Goal: Transaction & Acquisition: Purchase product/service

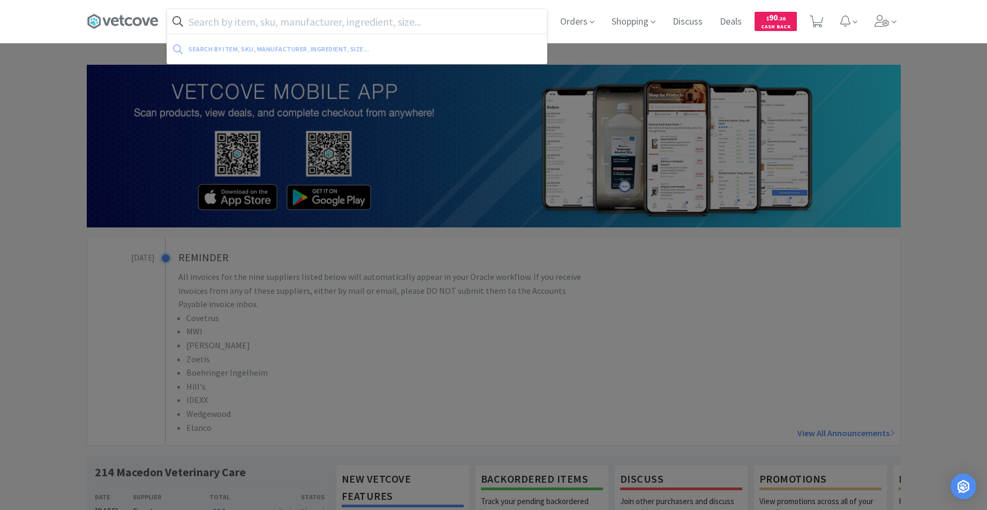
click at [342, 23] on input "text" at bounding box center [357, 21] width 380 height 25
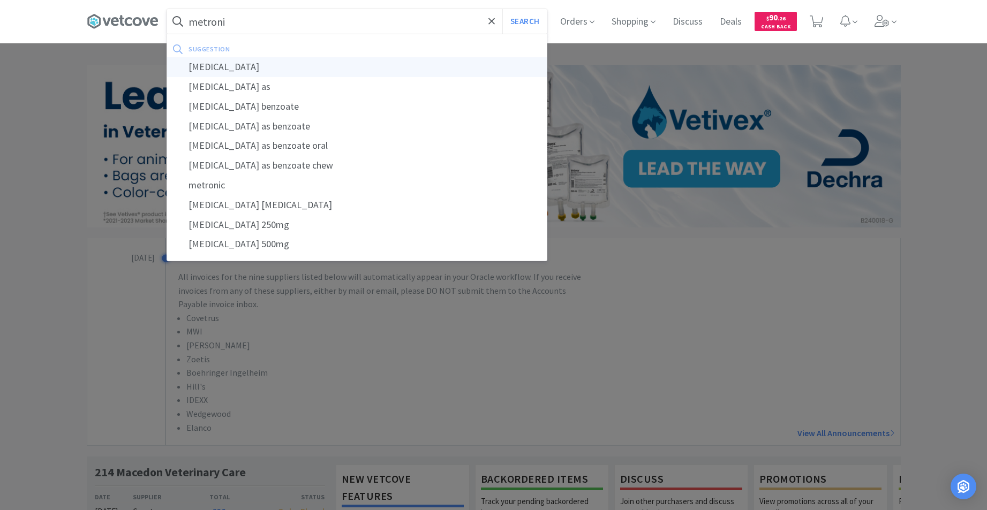
click at [249, 72] on div "[MEDICAL_DATA]" at bounding box center [357, 67] width 380 height 20
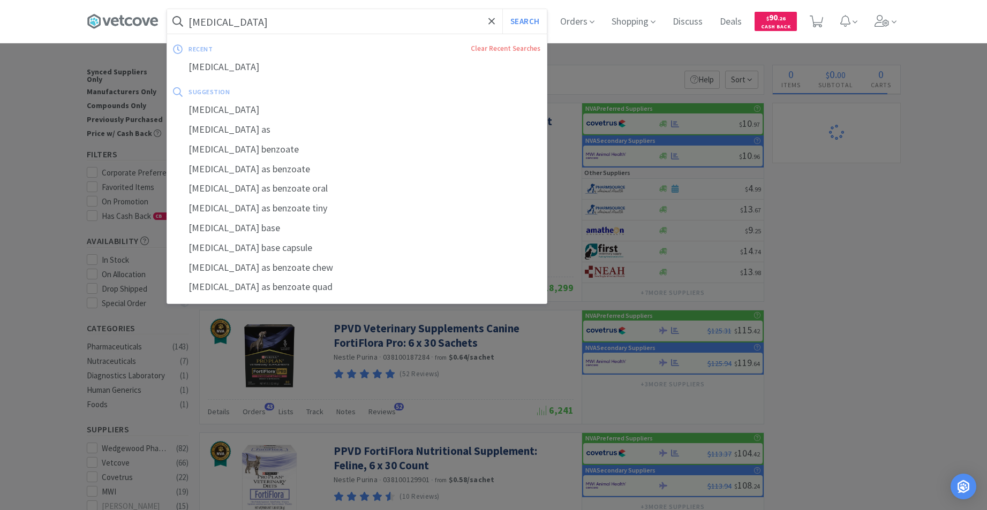
click at [312, 23] on input "[MEDICAL_DATA]" at bounding box center [357, 21] width 380 height 25
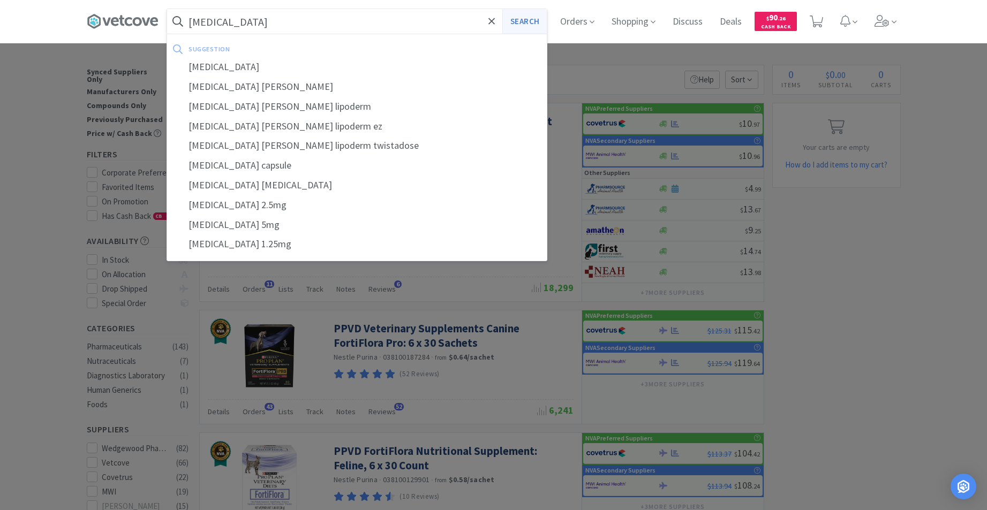
click at [525, 28] on button "Search" at bounding box center [524, 21] width 44 height 25
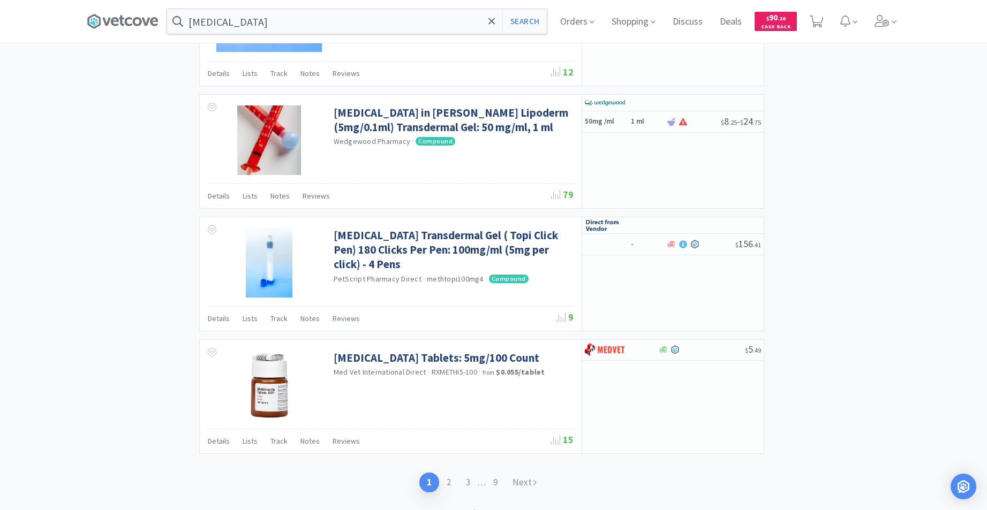
scroll to position [1944, 0]
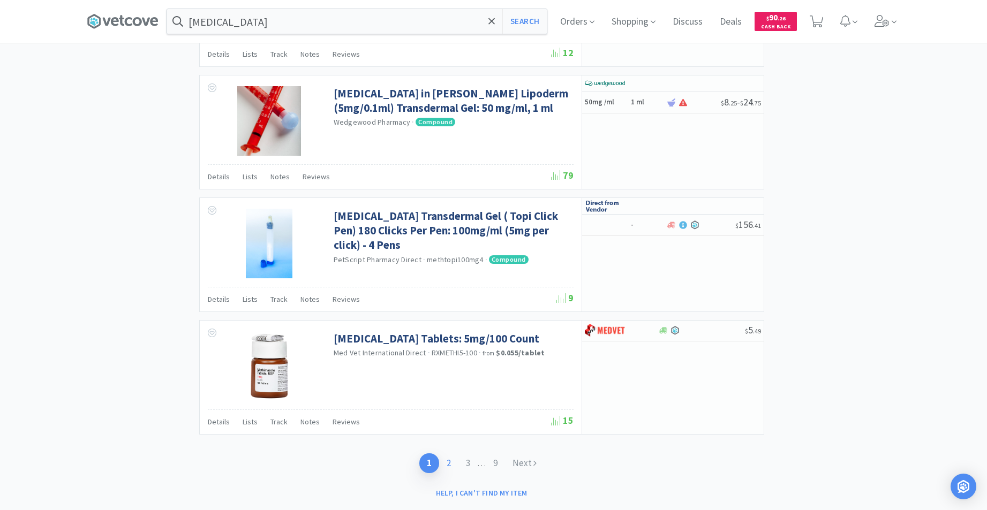
click at [454, 465] on link "2" at bounding box center [448, 464] width 19 height 20
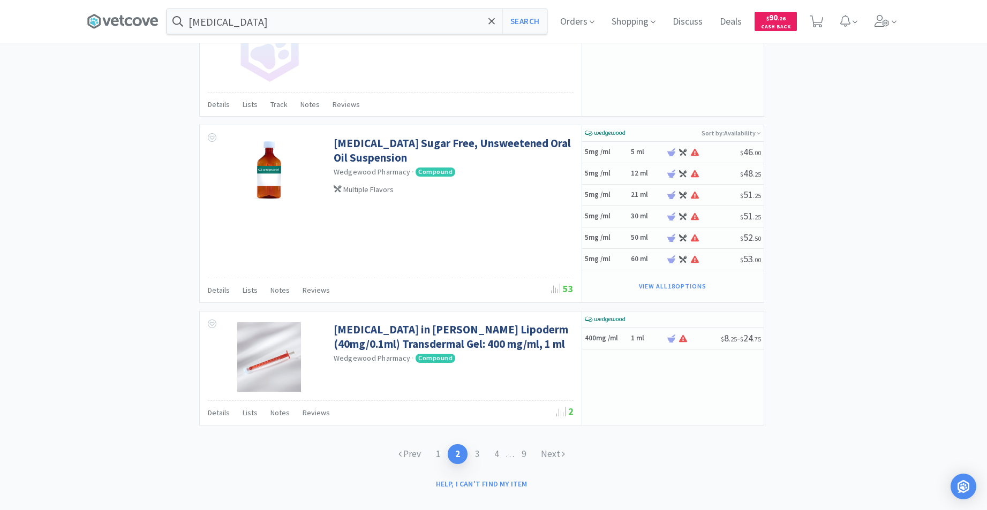
scroll to position [1587, 0]
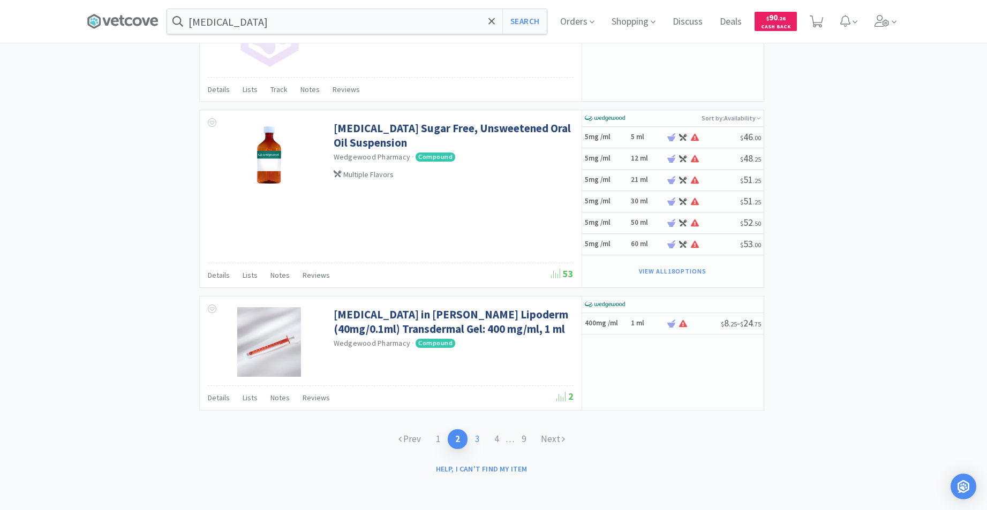
click at [474, 440] on link "3" at bounding box center [476, 439] width 19 height 20
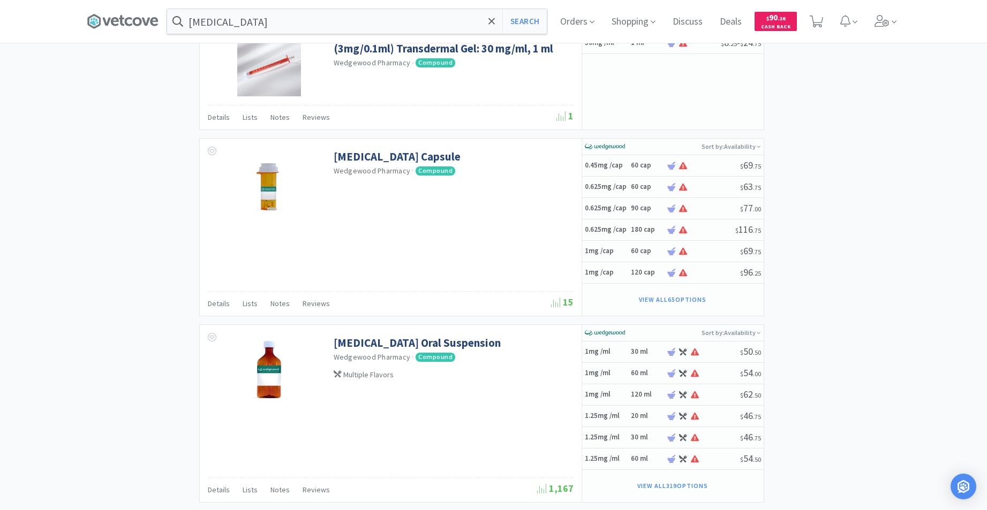
scroll to position [1843, 0]
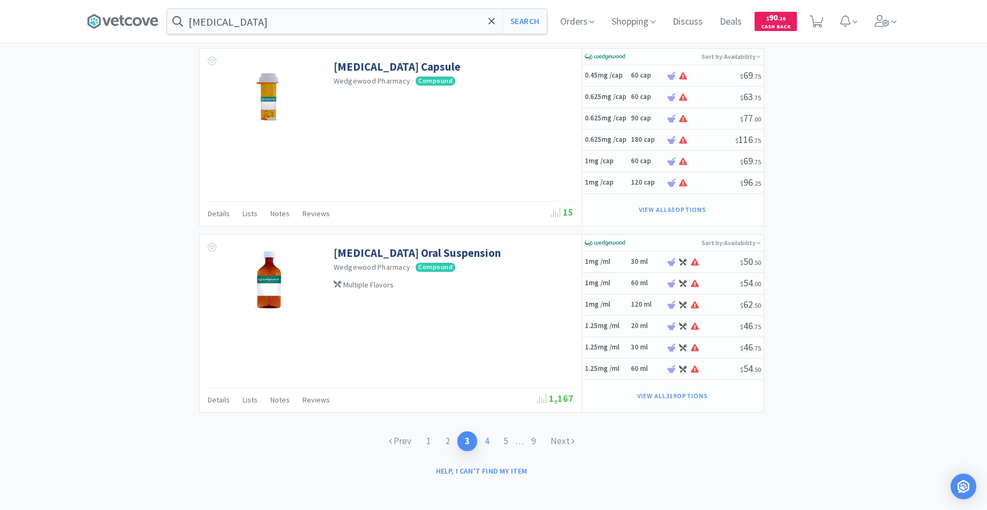
click at [485, 440] on link "4" at bounding box center [486, 442] width 19 height 20
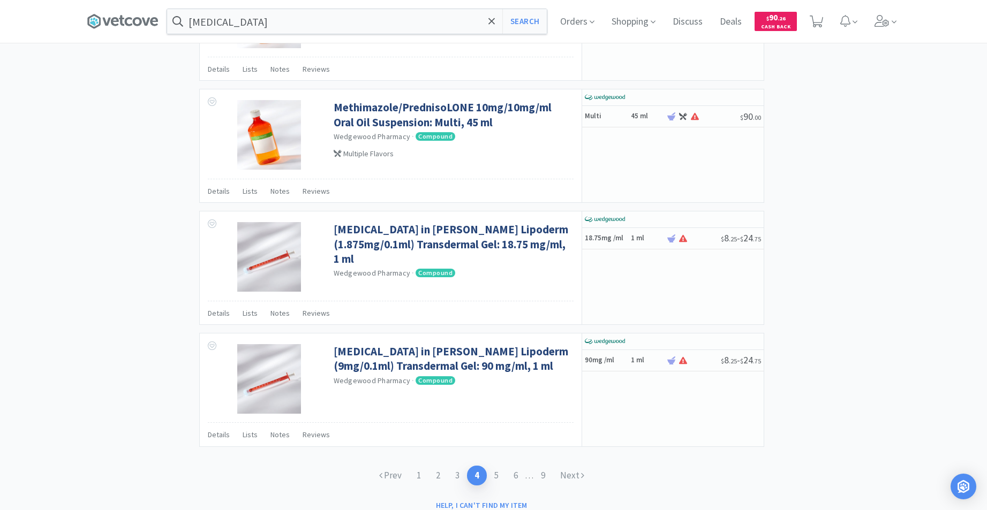
scroll to position [1686, 0]
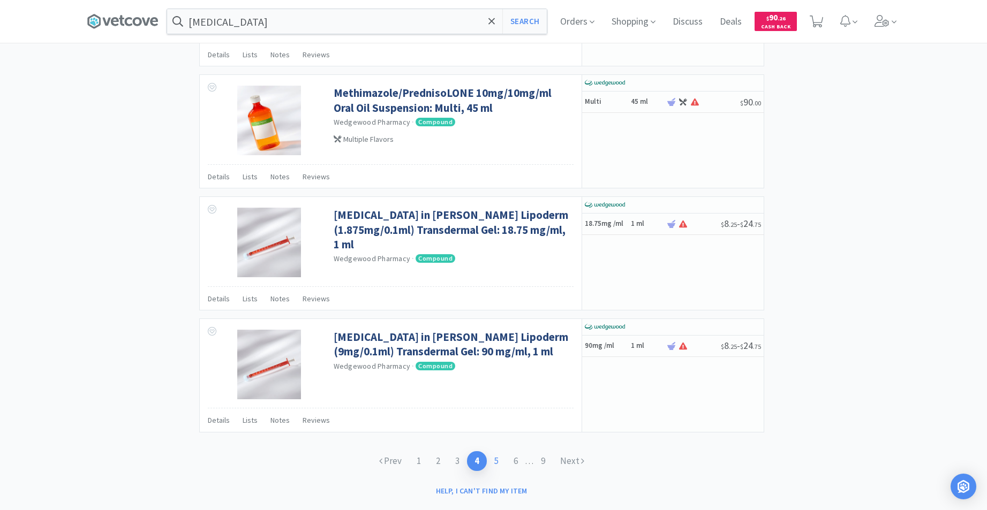
click at [493, 463] on link "5" at bounding box center [496, 461] width 19 height 20
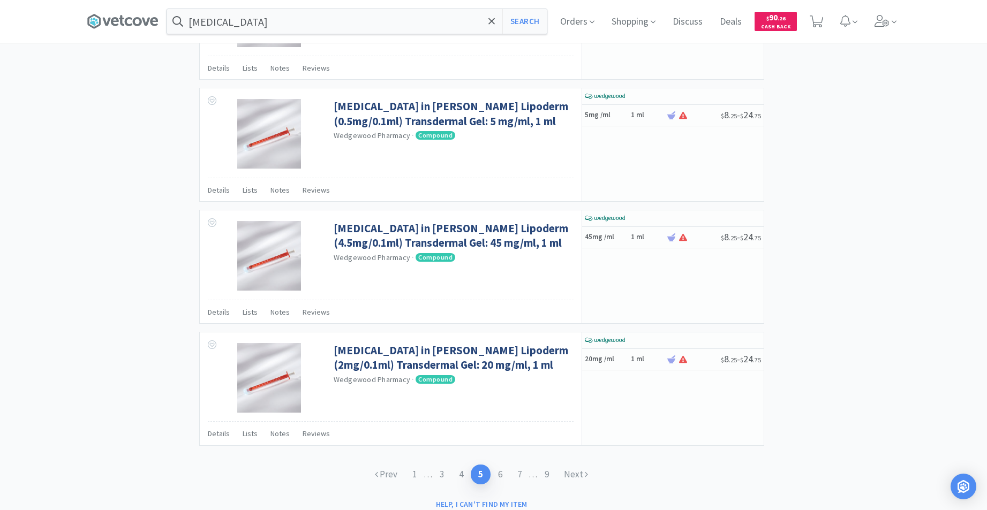
scroll to position [1514, 0]
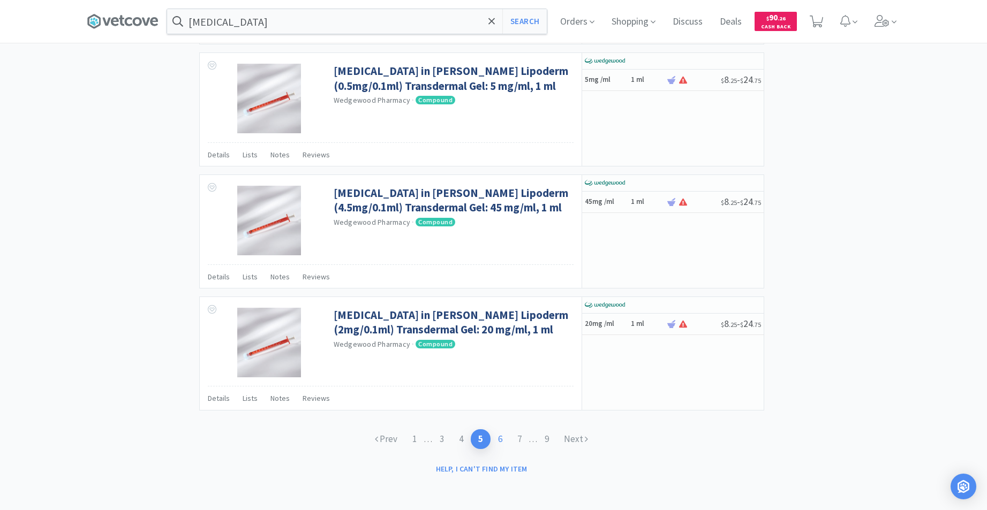
click at [502, 438] on link "6" at bounding box center [500, 439] width 19 height 20
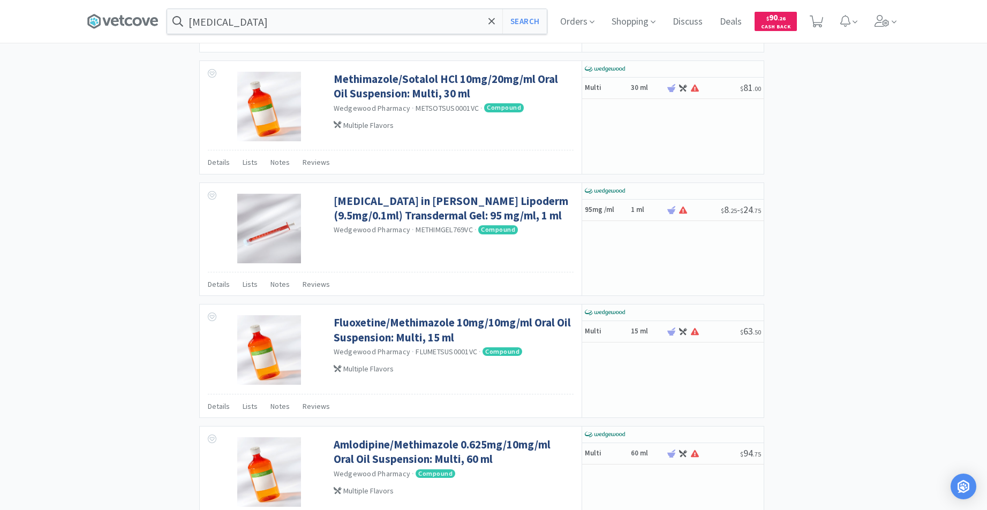
scroll to position [1514, 0]
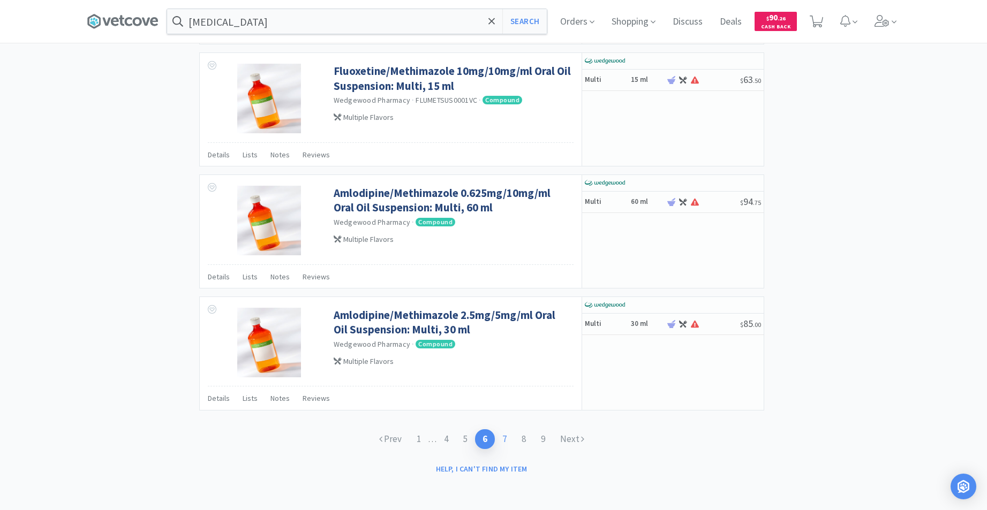
click at [508, 439] on link "7" at bounding box center [504, 439] width 19 height 20
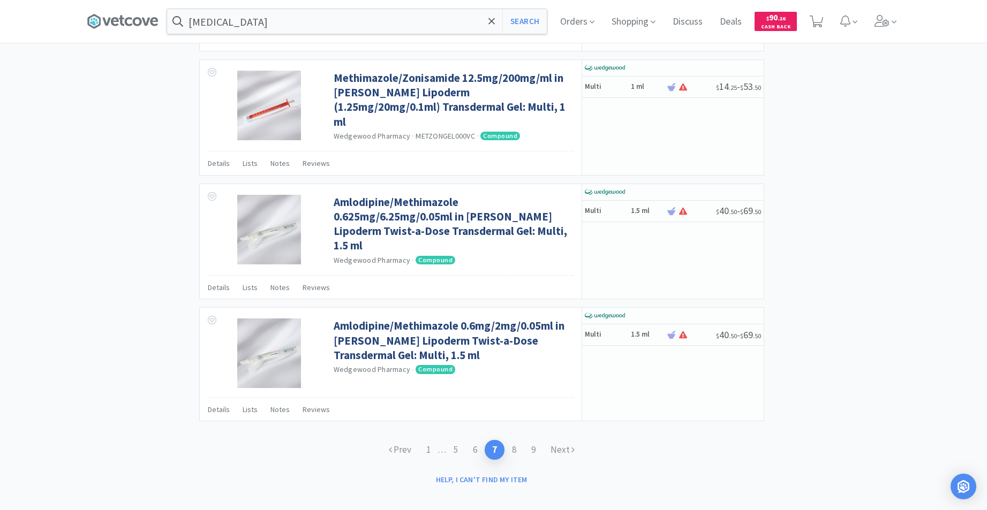
scroll to position [1514, 0]
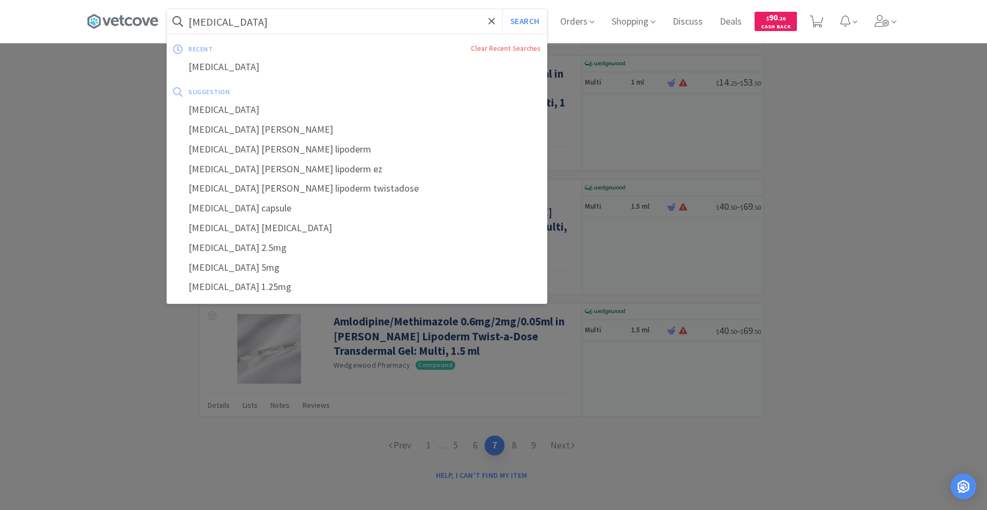
click at [323, 17] on input "[MEDICAL_DATA]" at bounding box center [357, 21] width 380 height 25
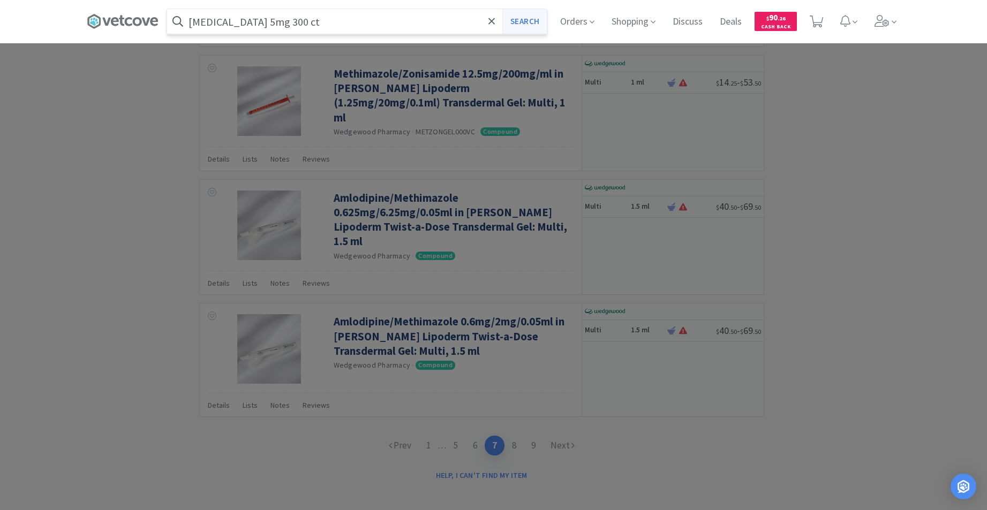
click at [536, 16] on button "Search" at bounding box center [524, 21] width 44 height 25
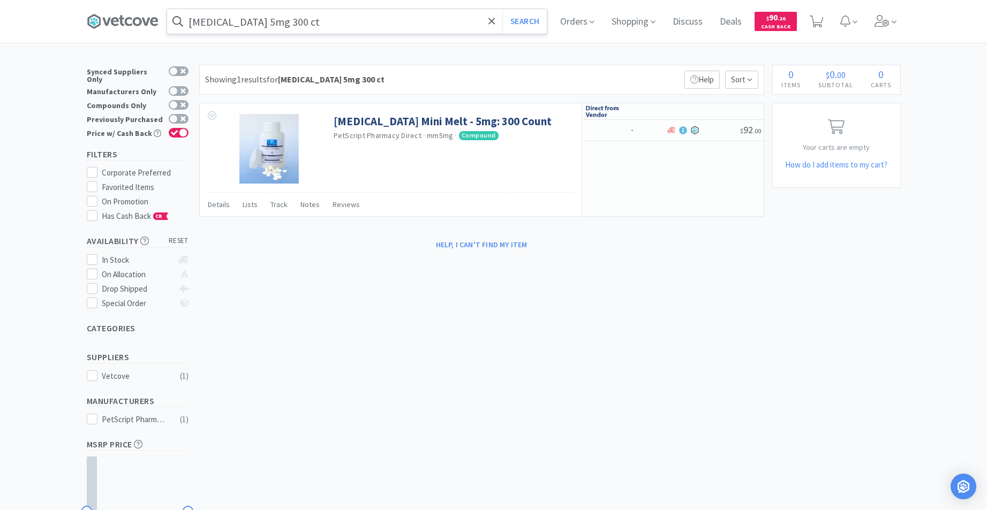
click at [316, 30] on input "[MEDICAL_DATA] 5mg 300 ct" at bounding box center [357, 21] width 380 height 25
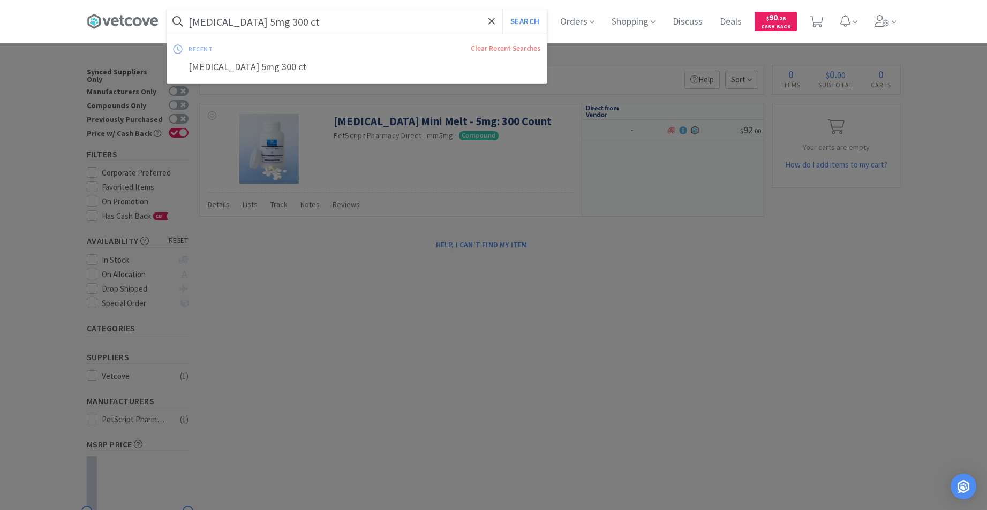
click at [318, 26] on input "[MEDICAL_DATA] 5mg 300 ct" at bounding box center [357, 21] width 380 height 25
click at [313, 22] on input "[MEDICAL_DATA] 5mg 300 ct" at bounding box center [357, 21] width 380 height 25
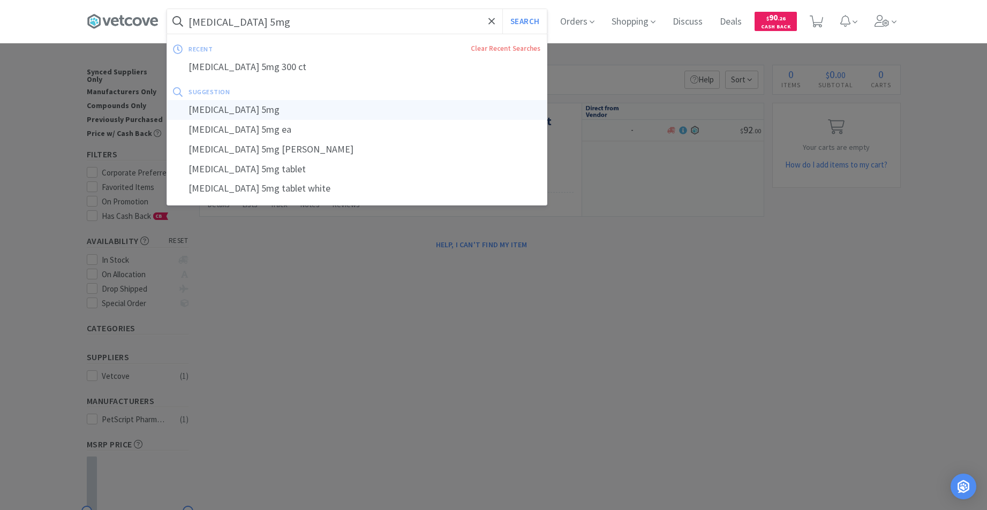
click at [236, 105] on div "[MEDICAL_DATA] 5mg" at bounding box center [357, 110] width 380 height 20
type input "[MEDICAL_DATA] 5mg"
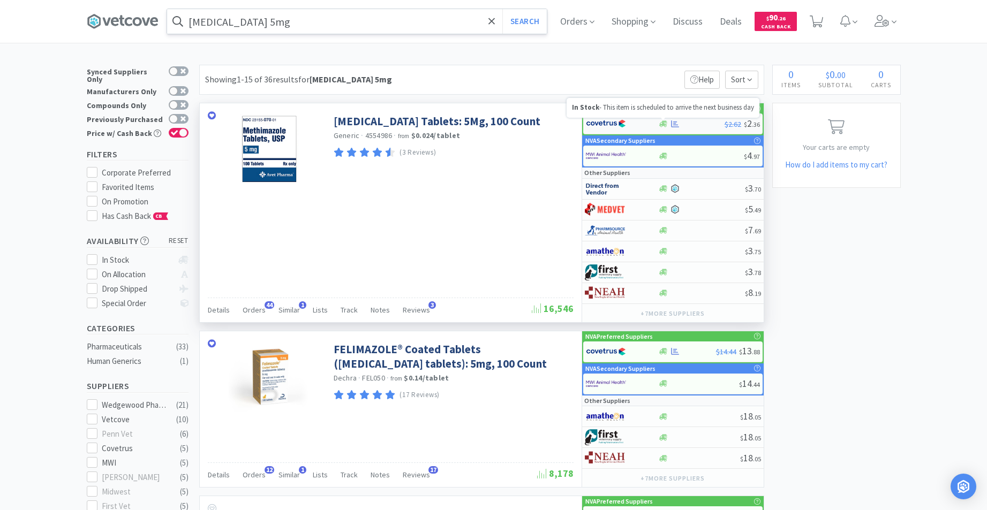
click at [662, 123] on icon at bounding box center [663, 124] width 8 height 8
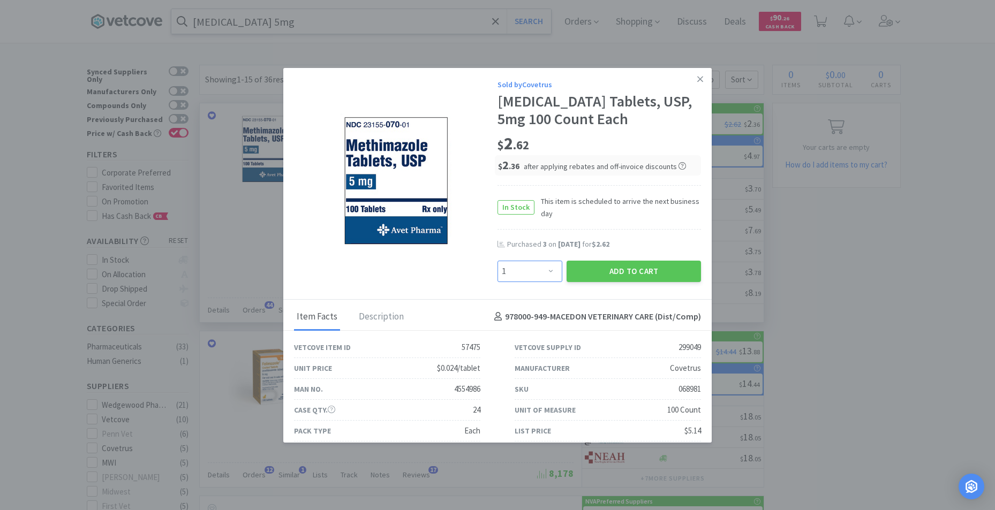
click at [546, 271] on select "Enter Quantity 1 2 3 4 5 6 7 8 9 10 11 12 13 14 15 16 17 18 19 20 Enter Quantity" at bounding box center [529, 271] width 65 height 21
select select "5"
click at [497, 261] on select "Enter Quantity 1 2 3 4 5 6 7 8 9 10 11 12 13 14 15 16 17 18 19 20 Enter Quantity" at bounding box center [529, 271] width 65 height 21
click at [633, 272] on button "Add to Cart" at bounding box center [634, 271] width 134 height 21
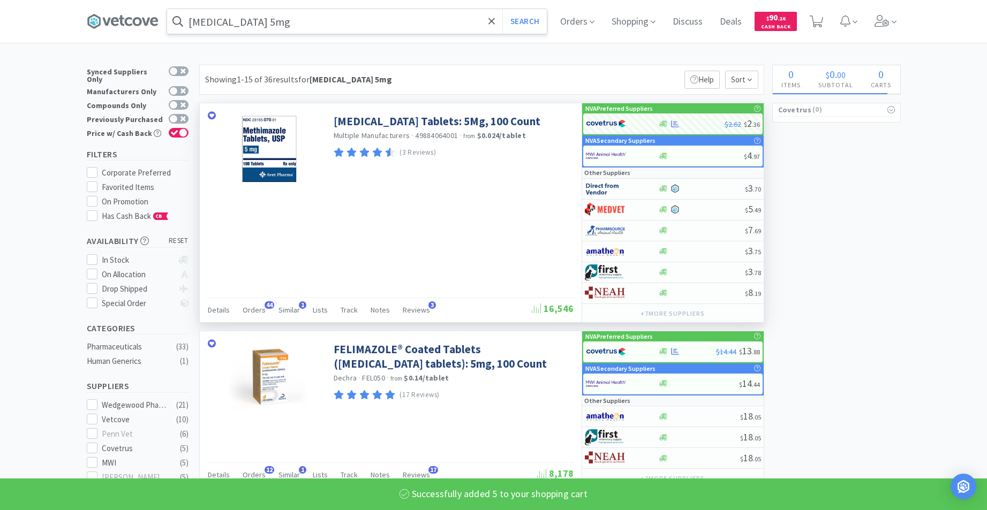
select select "5"
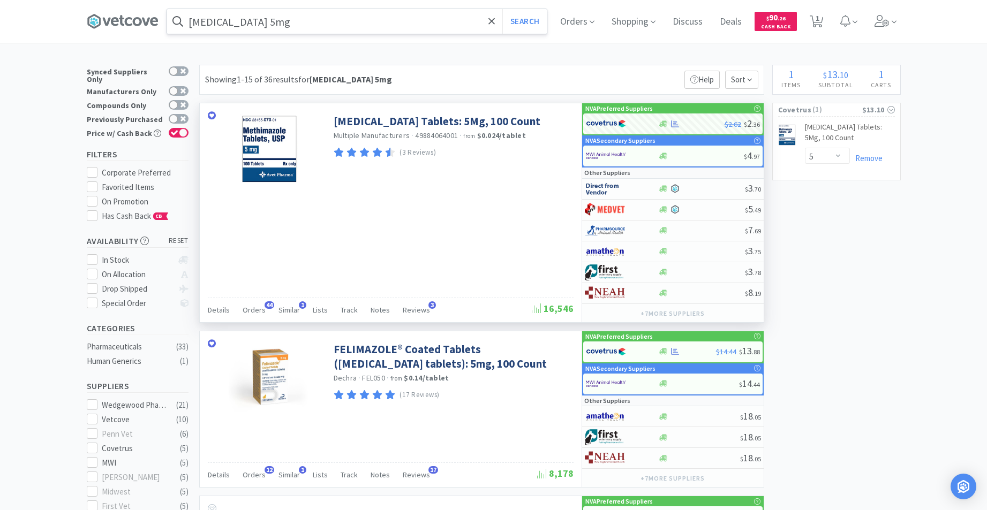
click at [393, 22] on input "[MEDICAL_DATA] 5mg" at bounding box center [357, 21] width 380 height 25
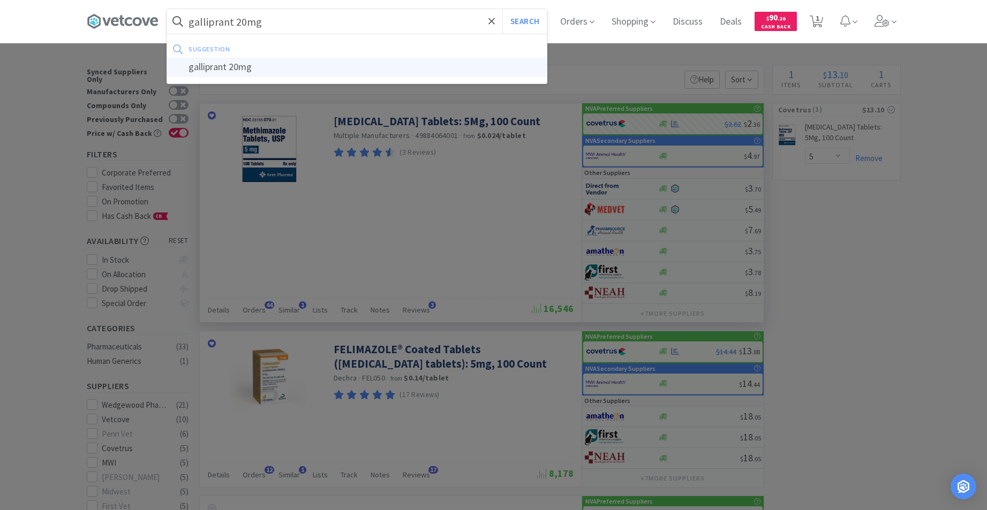
type input "galliprant 20mg"
click at [233, 64] on div "galliprant 20mg" at bounding box center [357, 67] width 380 height 20
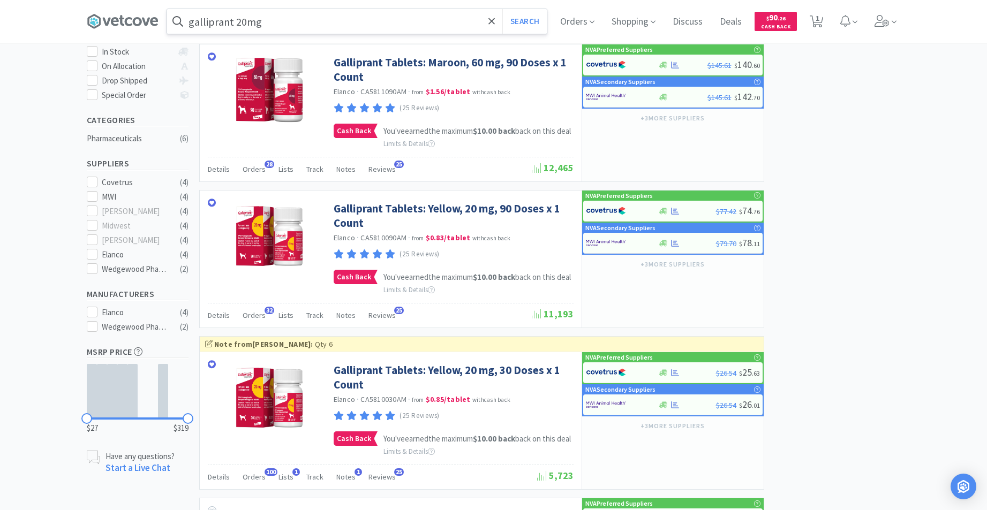
scroll to position [249, 0]
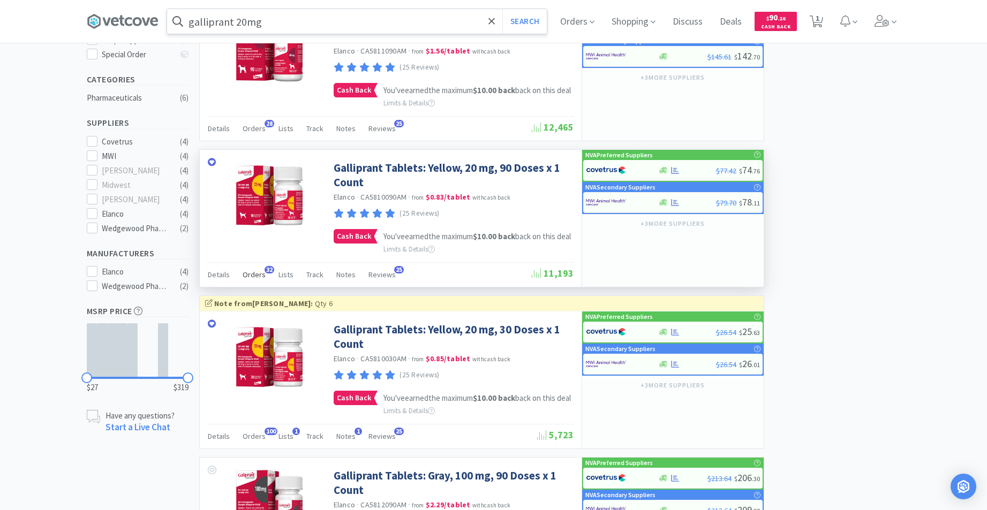
click at [257, 280] on span "Orders" at bounding box center [254, 275] width 23 height 10
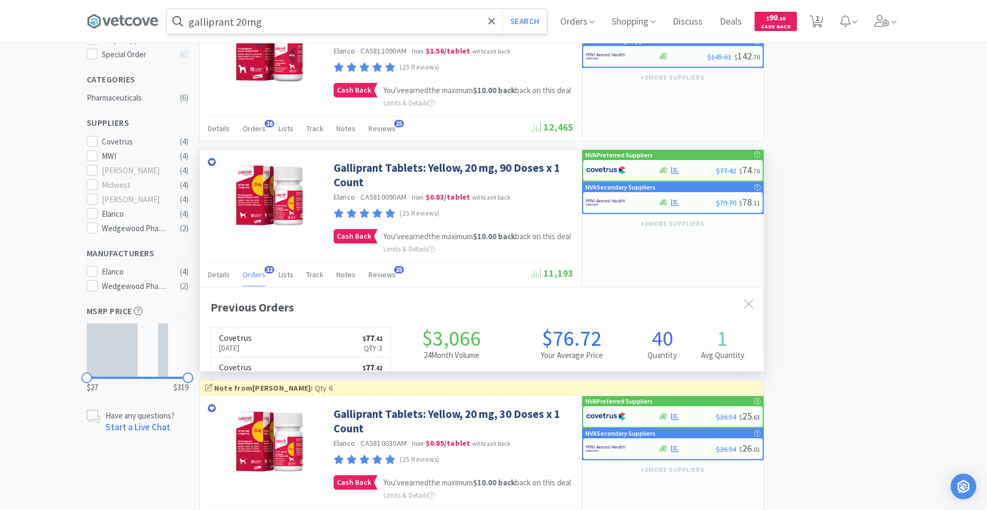
scroll to position [287, 564]
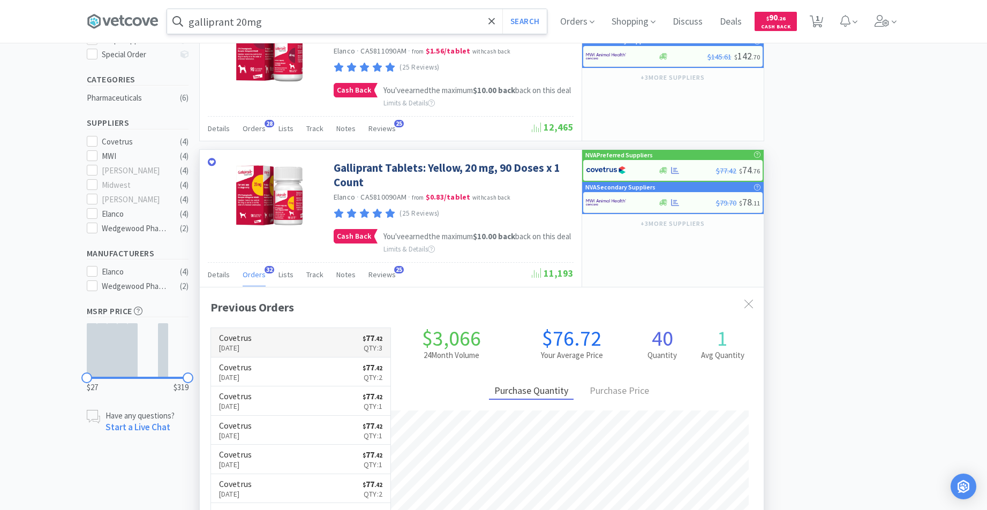
click at [335, 358] on link "Covetrus [DATE] $ 77 . 42 Qty: 3" at bounding box center [301, 342] width 180 height 29
